Goal: Task Accomplishment & Management: Manage account settings

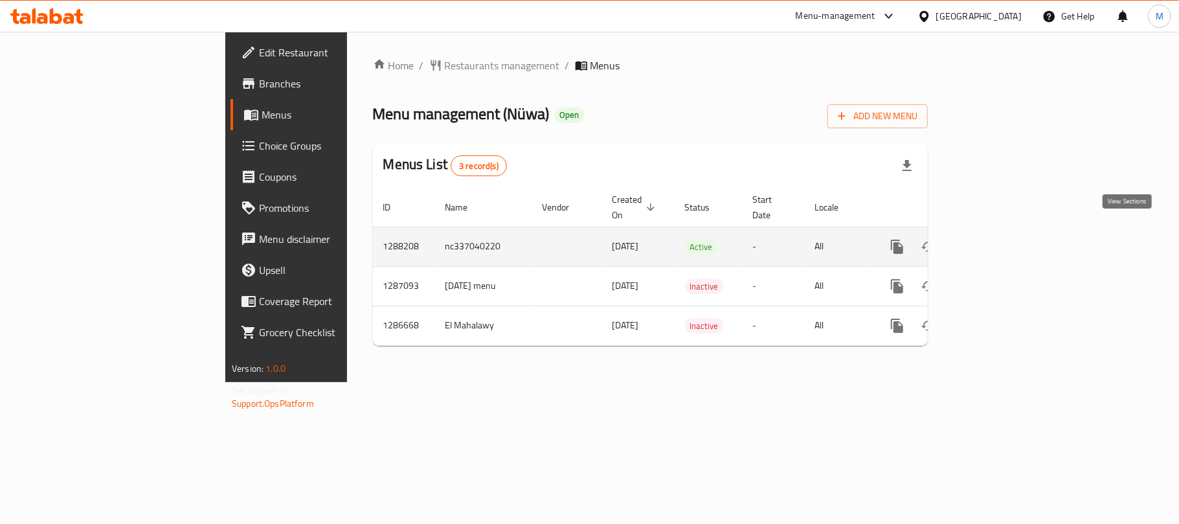
click at [1007, 231] on link "enhanced table" at bounding box center [990, 246] width 31 height 31
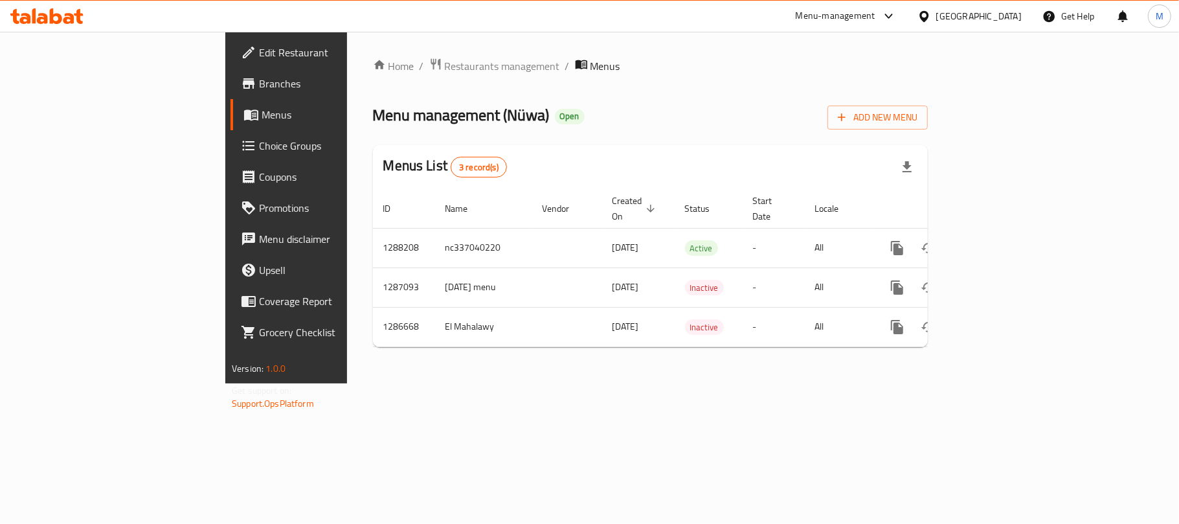
click at [231, 96] on link "Branches" at bounding box center [327, 83] width 192 height 31
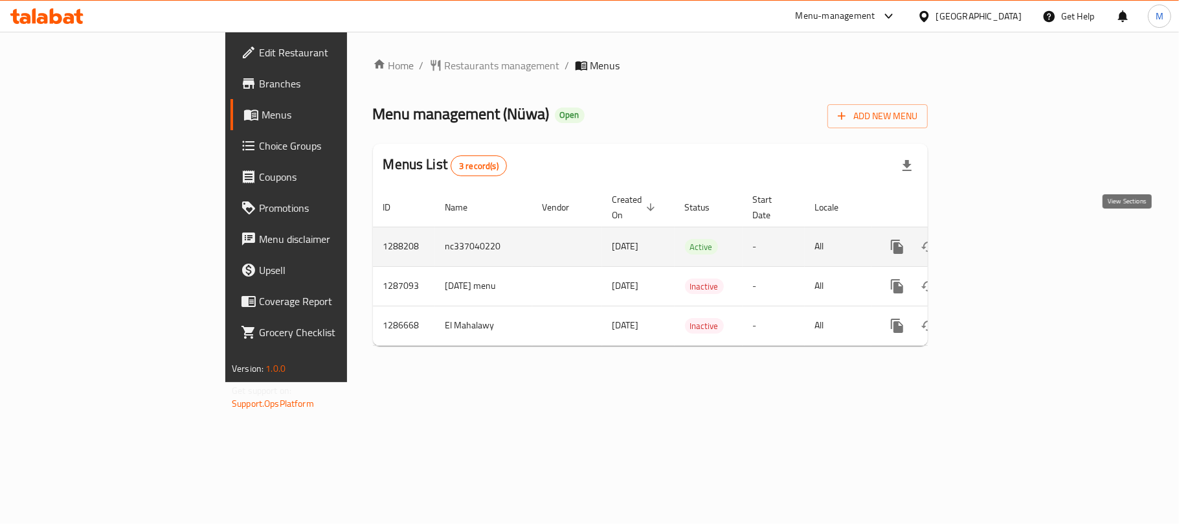
click at [999, 239] on icon "enhanced table" at bounding box center [991, 247] width 16 height 16
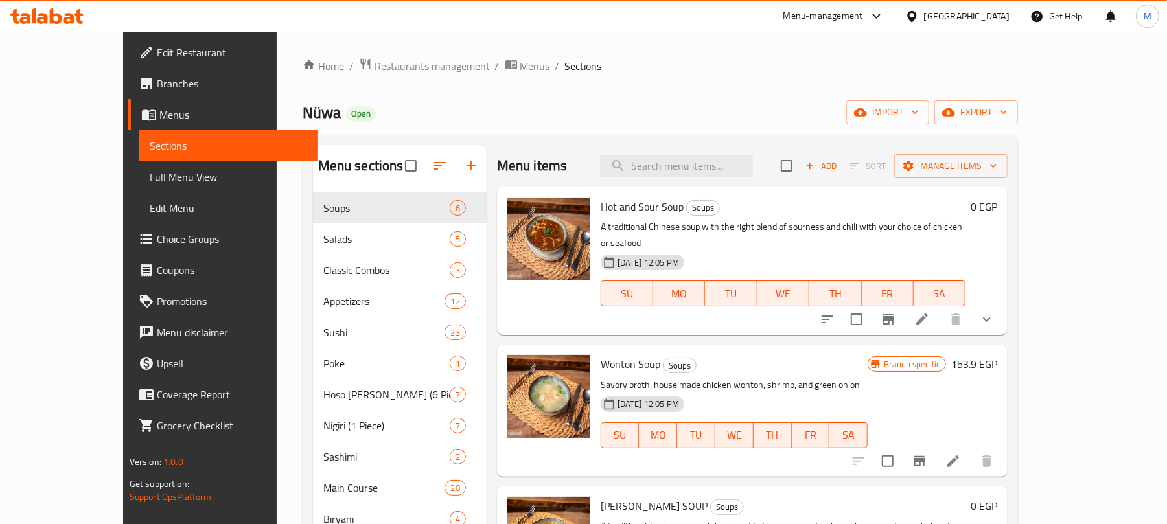
click at [157, 60] on span "Edit Restaurant" at bounding box center [232, 53] width 151 height 16
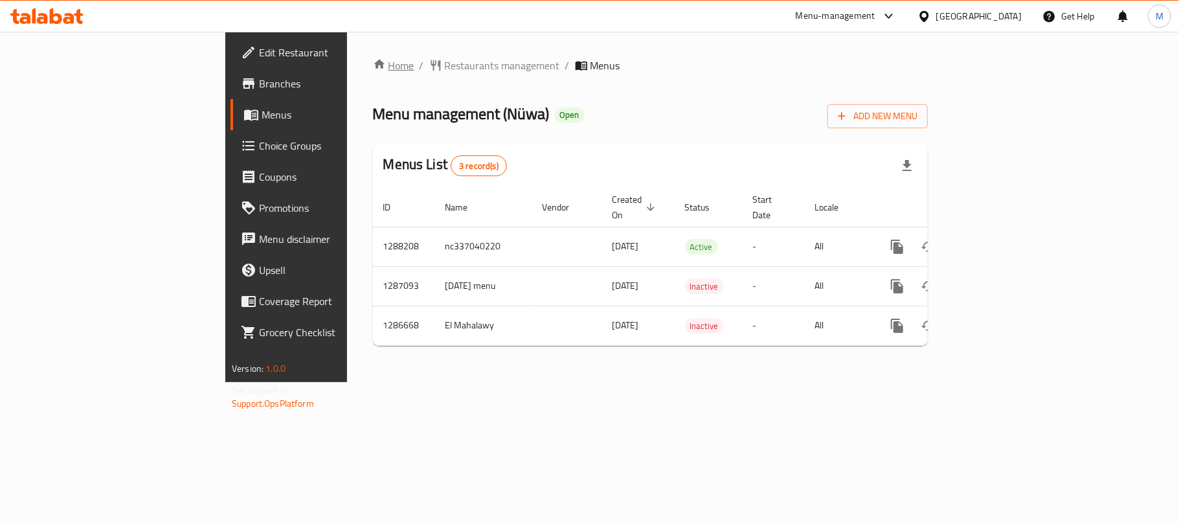
click at [373, 58] on link "Home" at bounding box center [393, 66] width 41 height 16
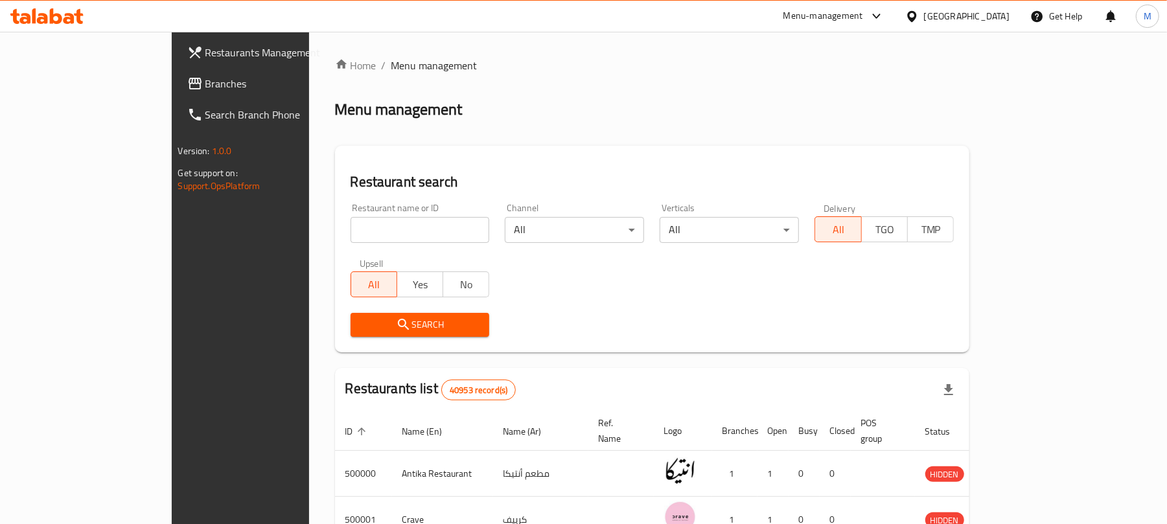
click at [205, 89] on span "Branches" at bounding box center [280, 84] width 151 height 16
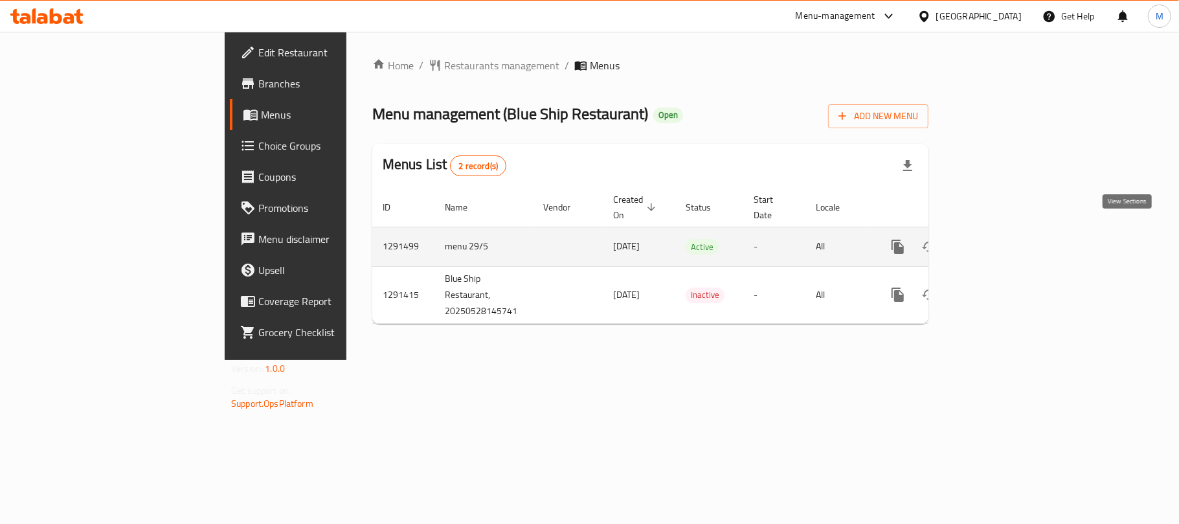
click at [997, 241] on icon "enhanced table" at bounding box center [992, 247] width 12 height 12
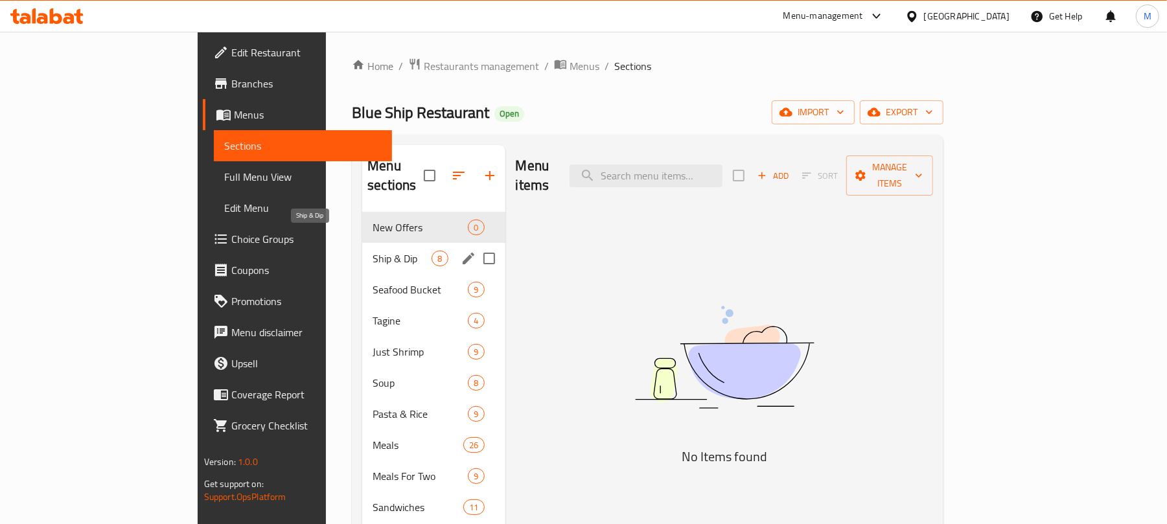
click at [372, 251] on span "Ship & Dip" at bounding box center [401, 259] width 59 height 16
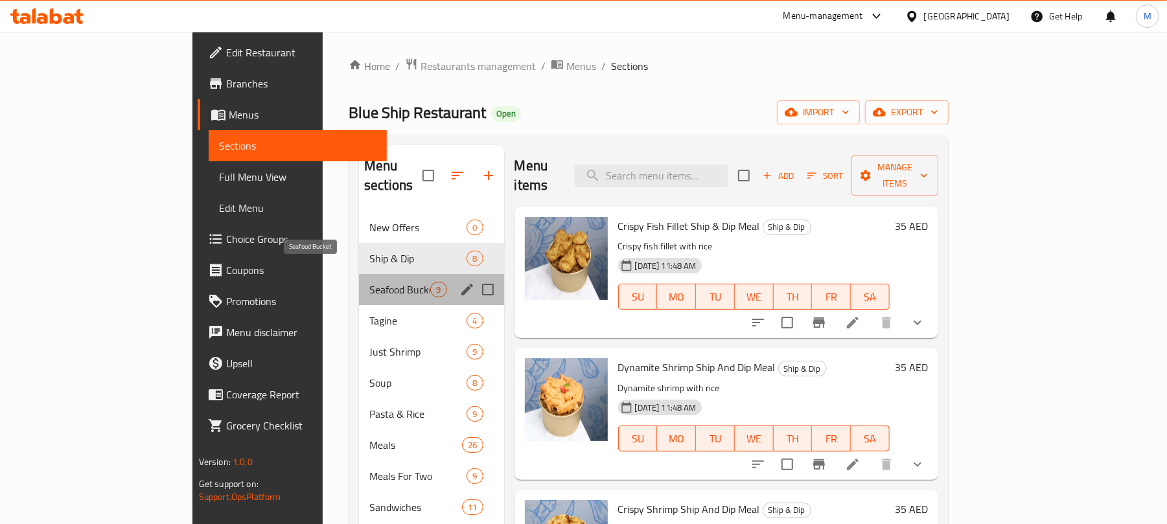
click at [369, 282] on span "Seafood Bucket" at bounding box center [399, 290] width 61 height 16
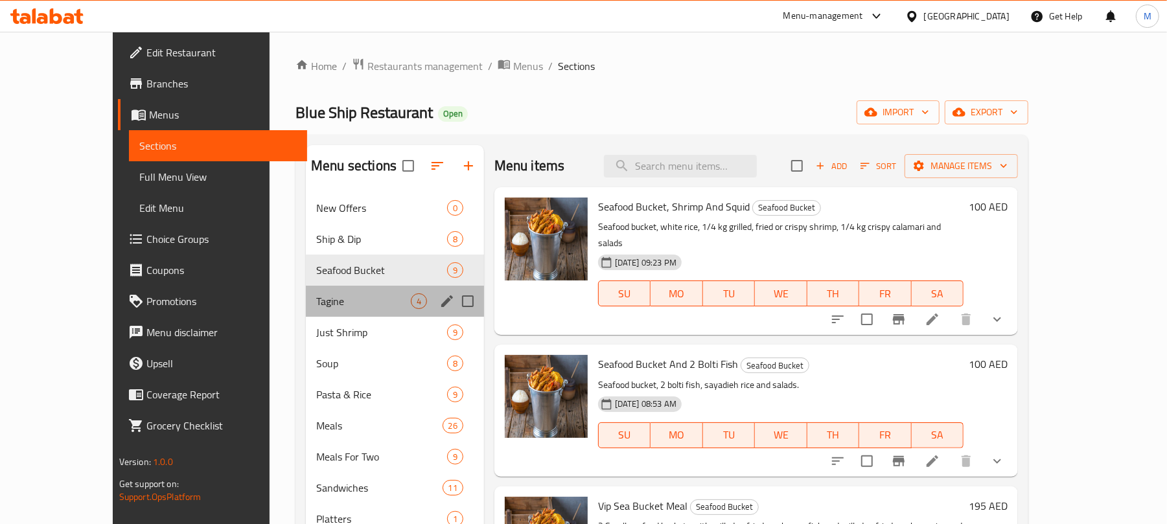
click at [306, 290] on div "Tagine 4" at bounding box center [395, 301] width 178 height 31
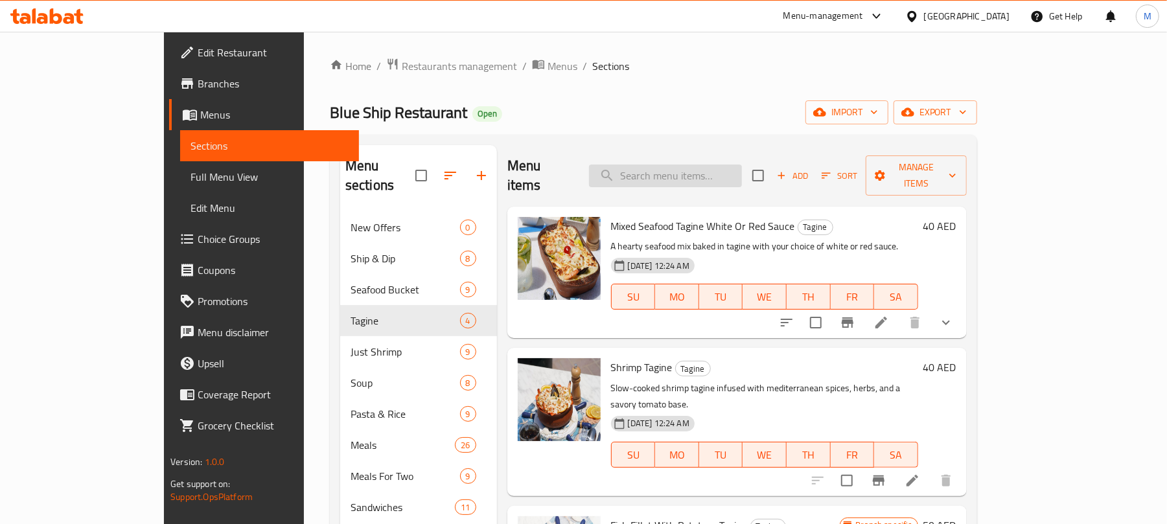
click at [731, 172] on input "search" at bounding box center [665, 176] width 153 height 23
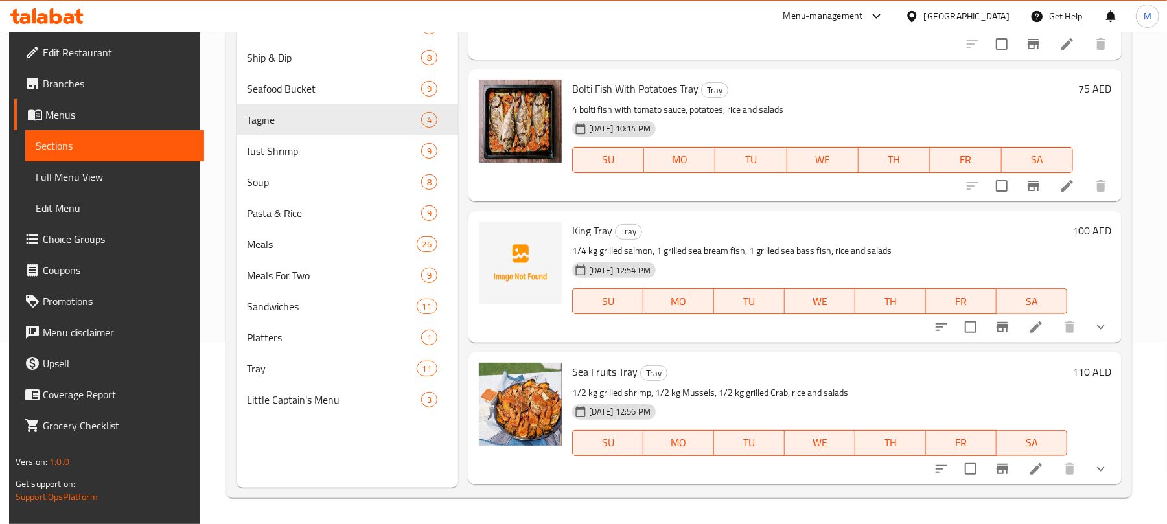
scroll to position [371, 0]
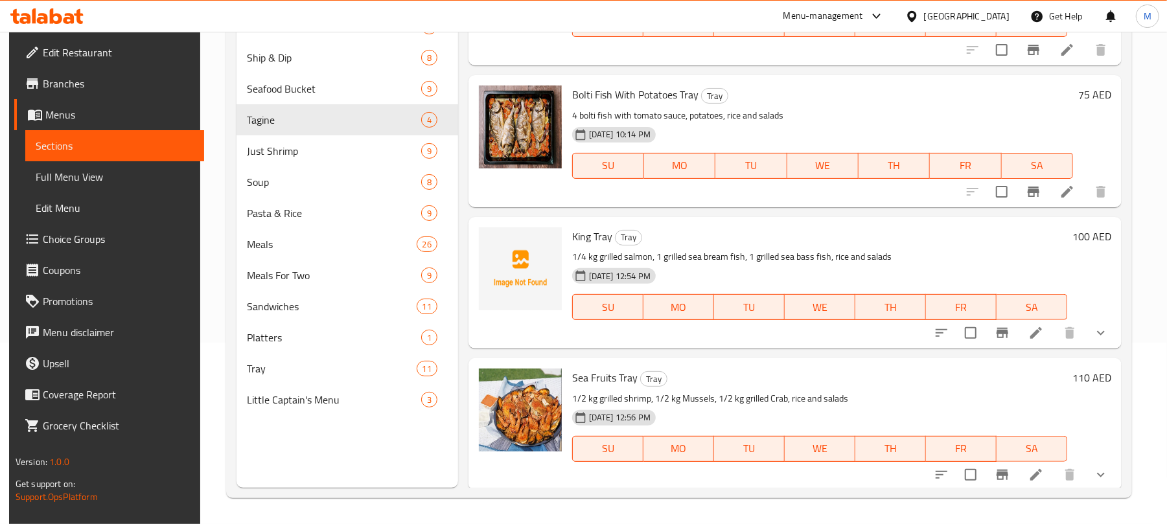
drag, startPoint x: 1133, startPoint y: 165, endPoint x: 1117, endPoint y: 175, distance: 19.8
click at [1117, 175] on div "Menu sections New Offers 0 Ship & Dip 8 Seafood Bucket 9 Tagine 4 Just Shrimp 9…" at bounding box center [679, 225] width 906 height 545
drag, startPoint x: 1117, startPoint y: 175, endPoint x: 1125, endPoint y: 195, distance: 21.8
click at [1121, 195] on div "Menu items صينية Add Sort Manage items VIP Tray Tray 2 kg grilled mullet, 2 kg …" at bounding box center [789, 226] width 663 height 524
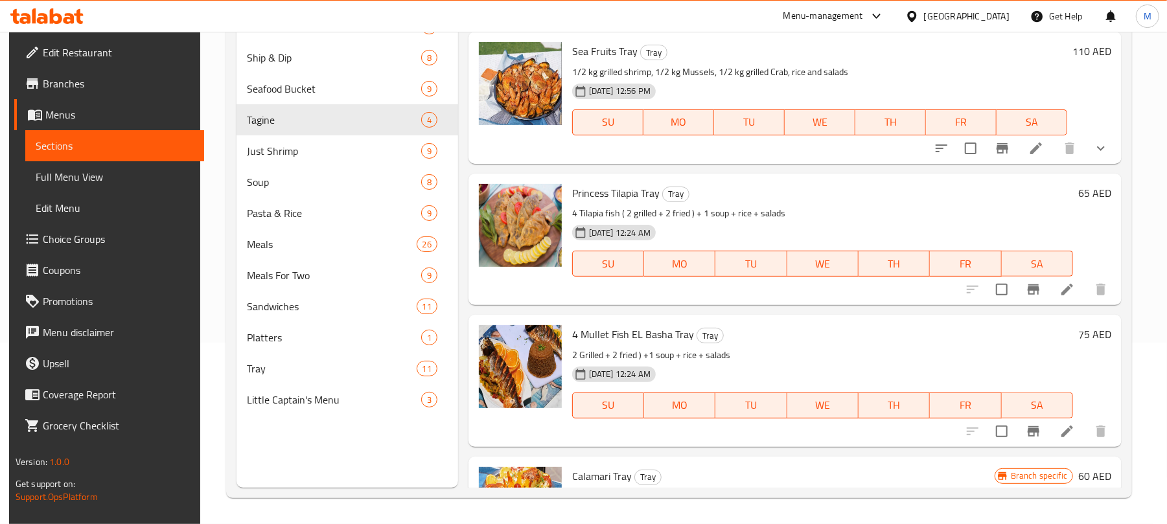
scroll to position [692, 0]
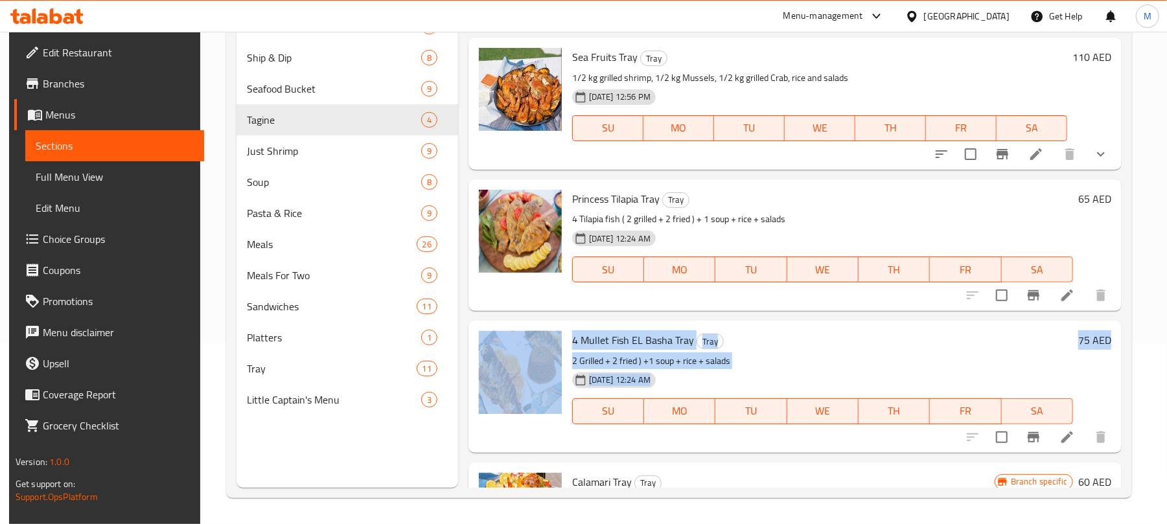
drag, startPoint x: 1133, startPoint y: 293, endPoint x: 1132, endPoint y: 320, distance: 26.6
click at [1132, 320] on div "Menu sections New Offers 0 Ship & Dip 8 Seafood Bucket 9 Tagine 4 Just Shrimp 9…" at bounding box center [679, 225] width 906 height 545
click at [1157, 311] on div "Home / Restaurants management / Menus / Sections Blue Ship Restaurant Open impo…" at bounding box center [678, 187] width 957 height 674
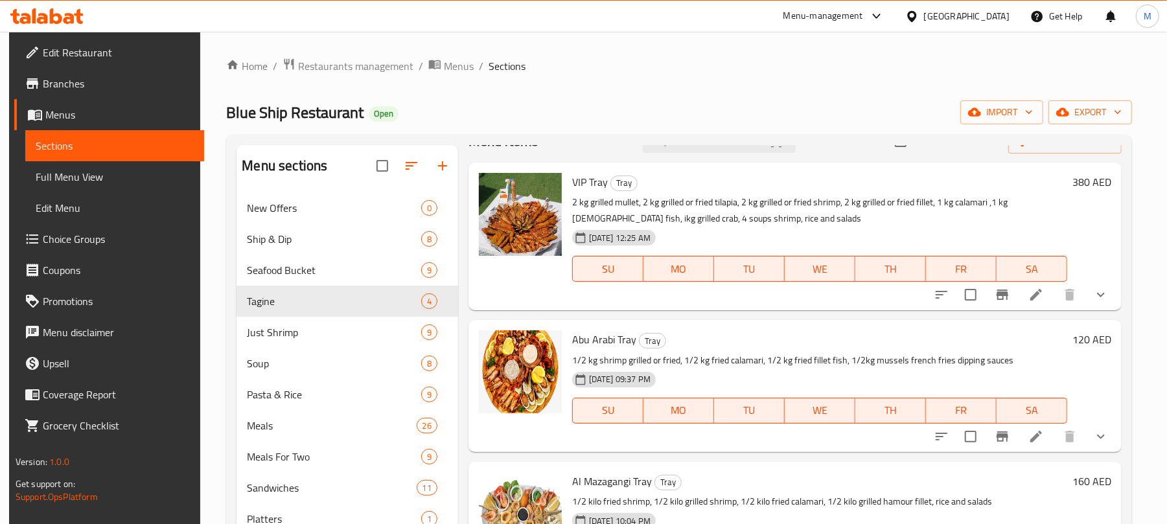
scroll to position [0, 0]
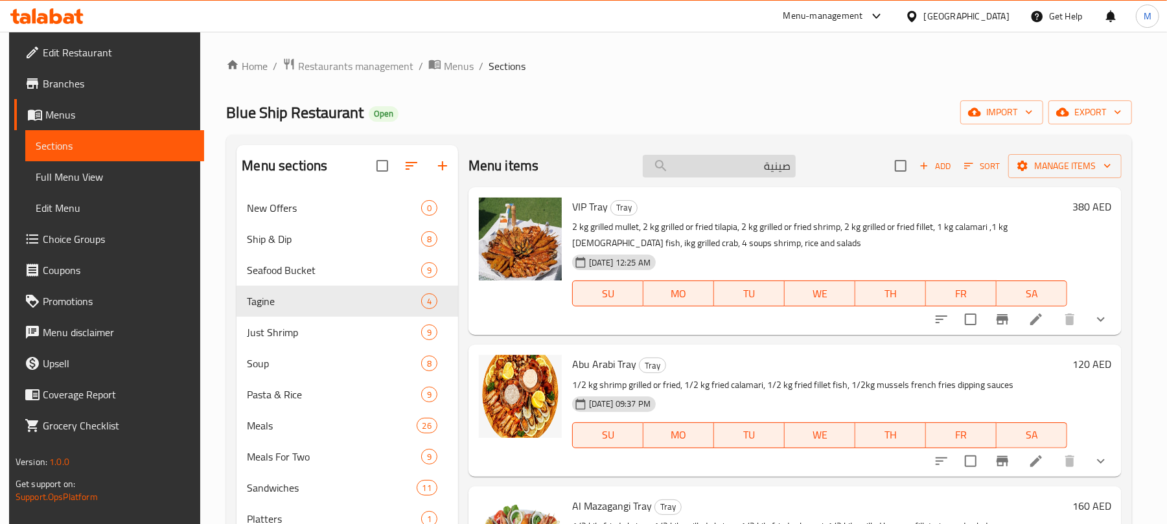
click at [739, 164] on input "صينية" at bounding box center [719, 166] width 153 height 23
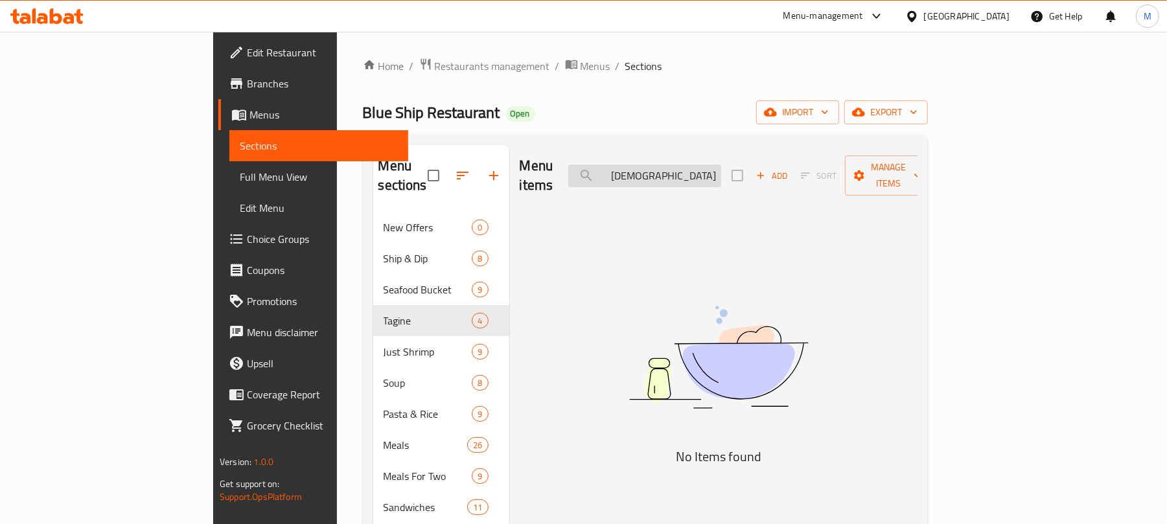
type input "ل"
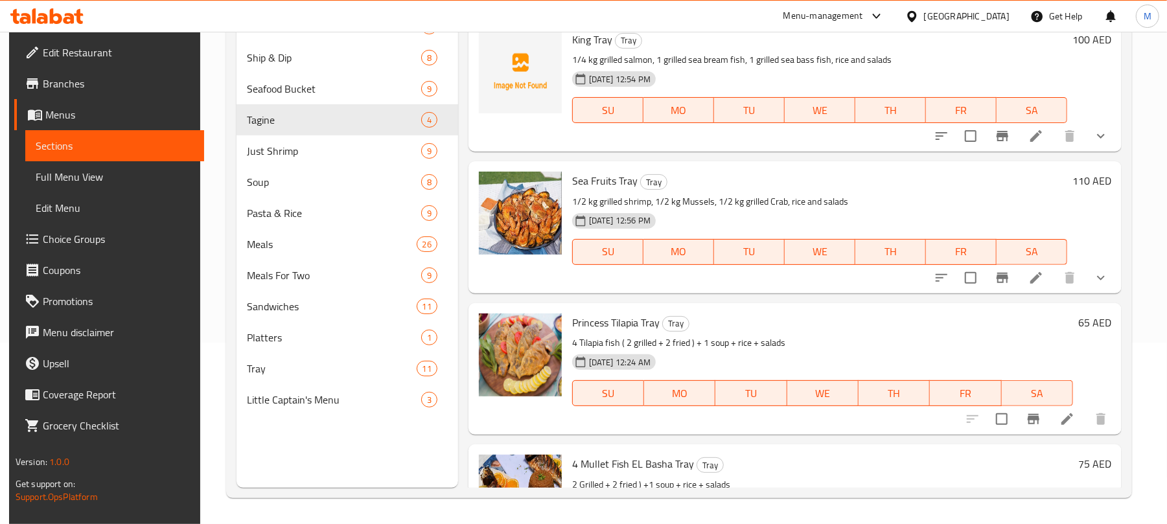
scroll to position [576, 0]
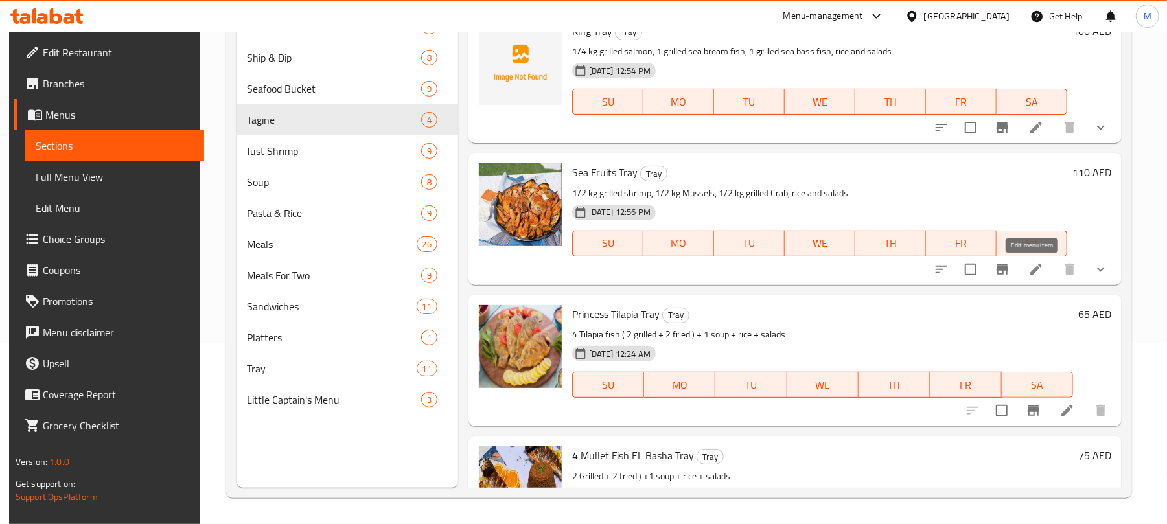
type input "Tray"
click at [1036, 269] on icon at bounding box center [1036, 270] width 16 height 16
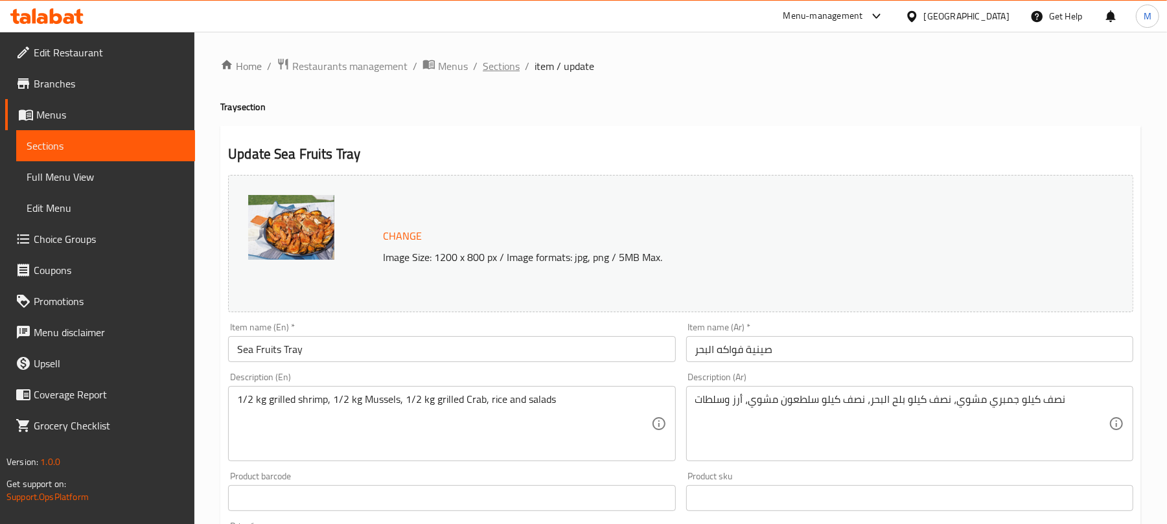
click at [493, 65] on span "Sections" at bounding box center [501, 66] width 37 height 16
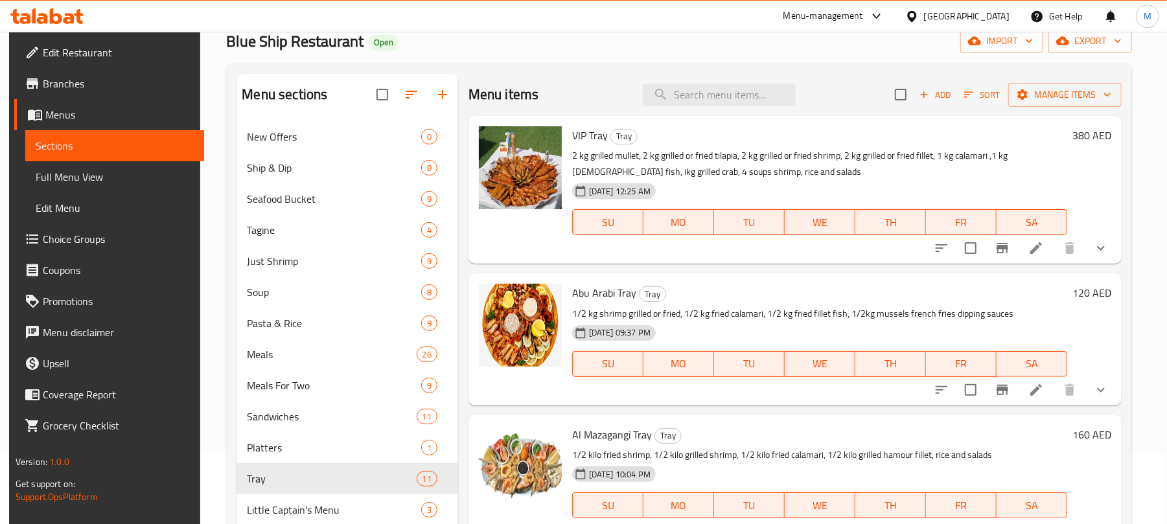
scroll to position [60, 0]
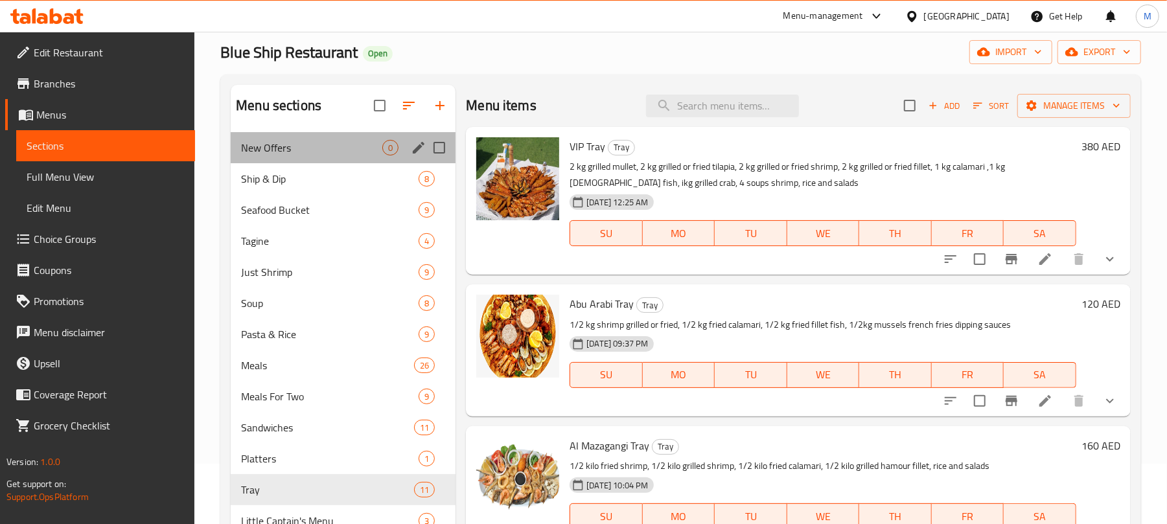
click at [288, 156] on div "New Offers 0" at bounding box center [343, 147] width 225 height 31
